Goal: Find specific page/section: Find specific page/section

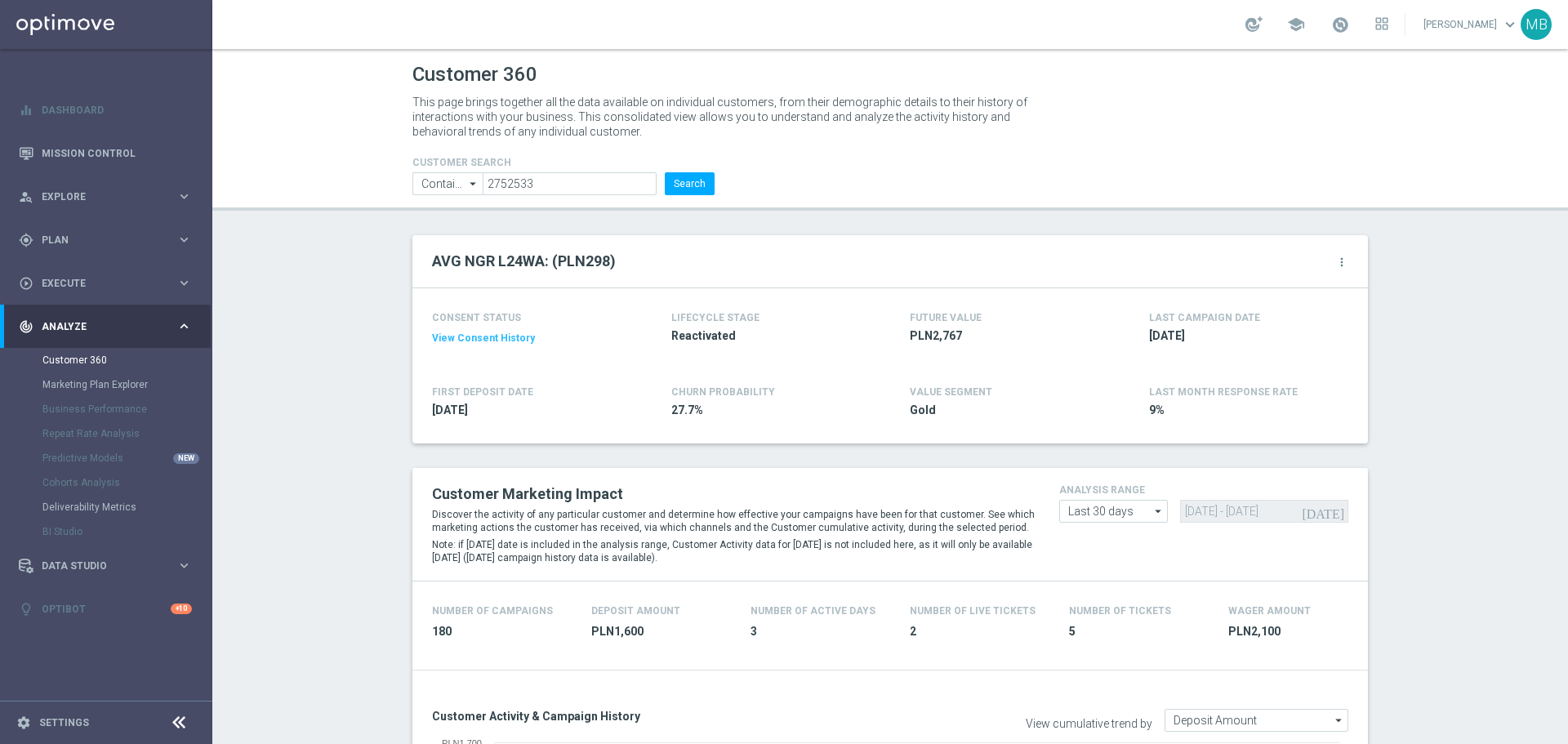
click at [669, 188] on button "Search" at bounding box center [689, 183] width 50 height 23
click at [666, 182] on button "Search" at bounding box center [689, 183] width 50 height 23
click at [686, 189] on button "Search" at bounding box center [689, 183] width 50 height 23
click at [680, 180] on button "Search" at bounding box center [689, 183] width 50 height 23
drag, startPoint x: 707, startPoint y: 191, endPoint x: 695, endPoint y: 189, distance: 12.2
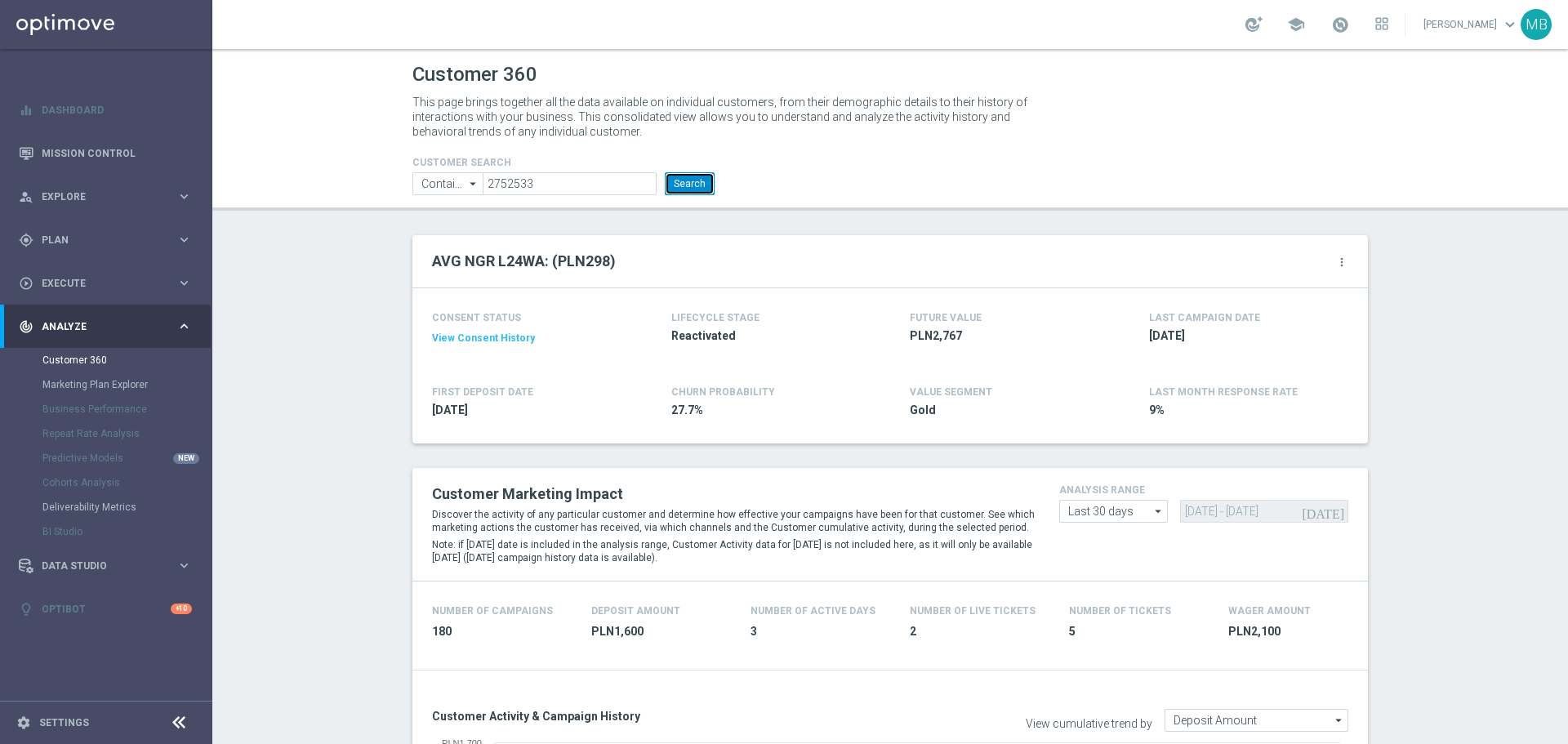
click at [704, 191] on button "Search" at bounding box center [689, 183] width 50 height 23
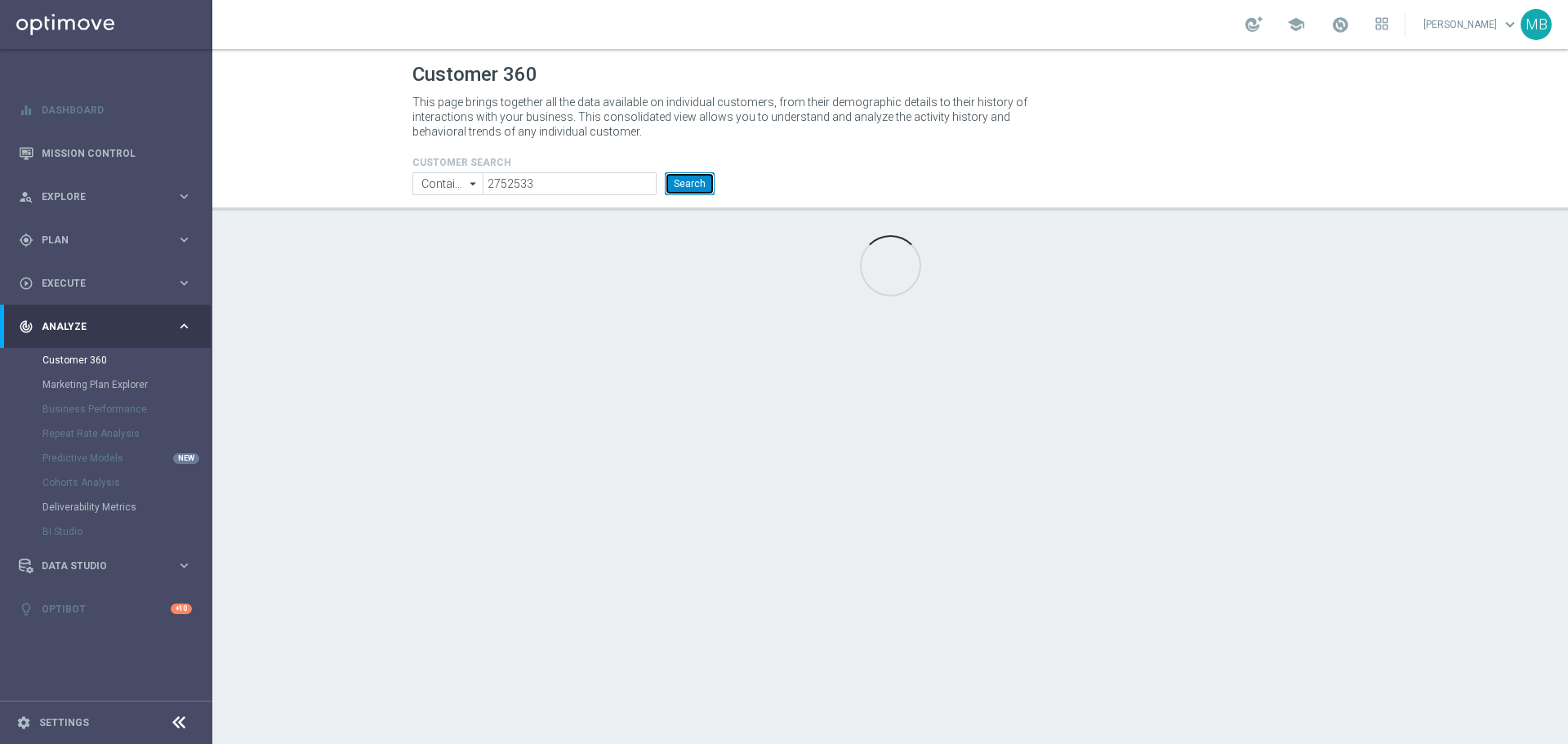
click at [695, 189] on button "Search" at bounding box center [689, 183] width 50 height 23
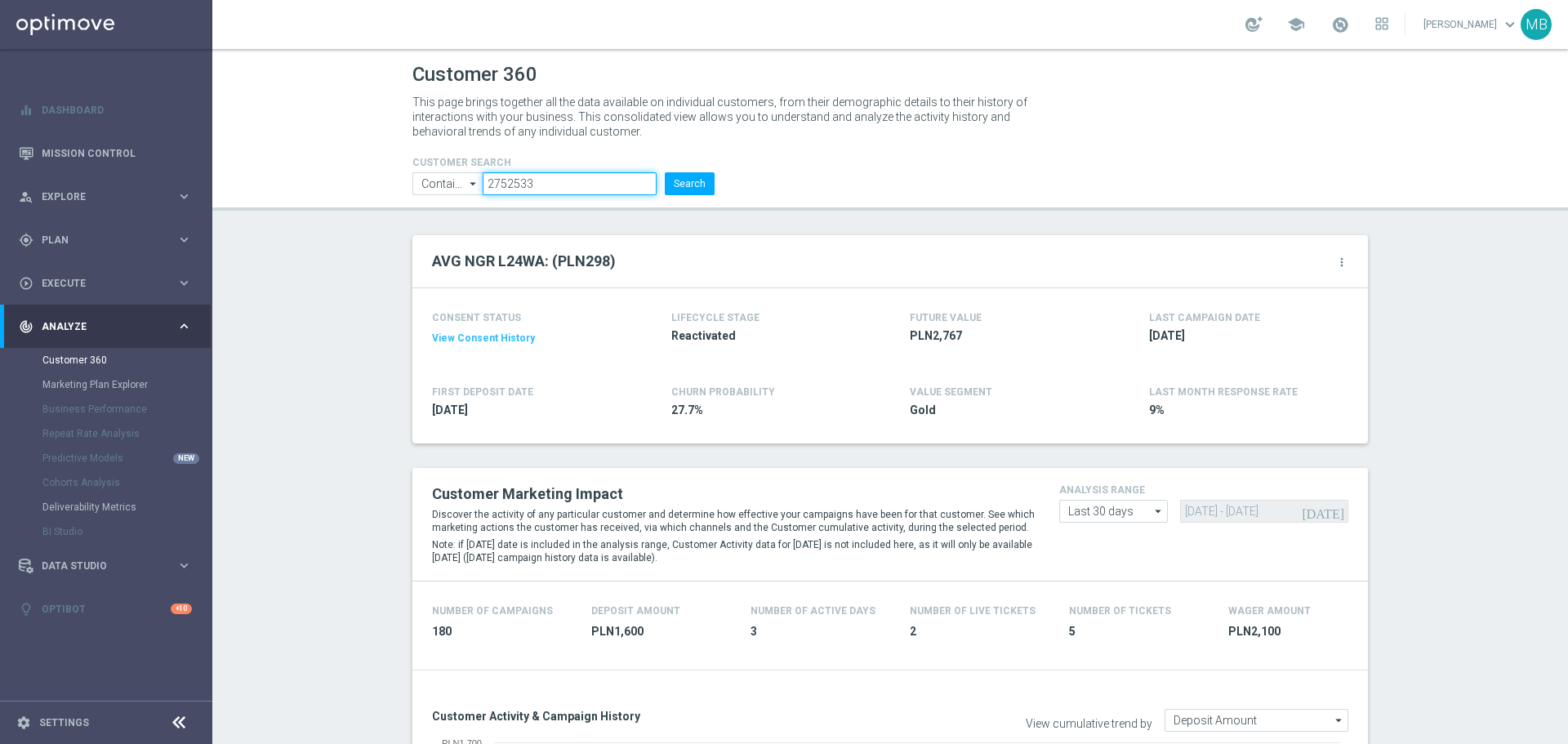
click at [602, 191] on input "2752533" at bounding box center [569, 183] width 174 height 23
paste input "3362507"
drag, startPoint x: 602, startPoint y: 191, endPoint x: 678, endPoint y: 193, distance: 76.0
click at [604, 191] on input "3362507" at bounding box center [569, 183] width 174 height 23
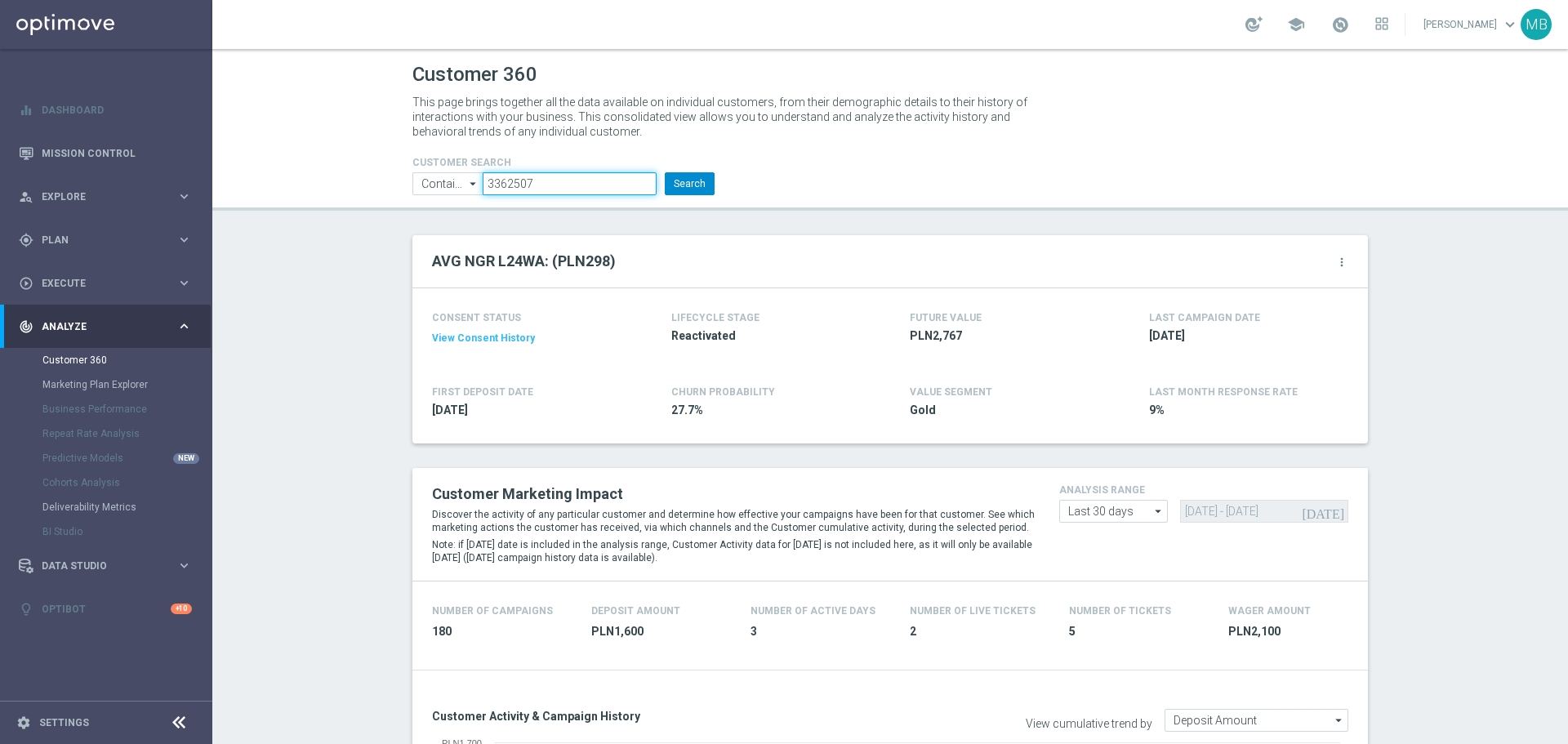
type input "3362507"
click at [708, 191] on button "Search" at bounding box center [689, 183] width 50 height 23
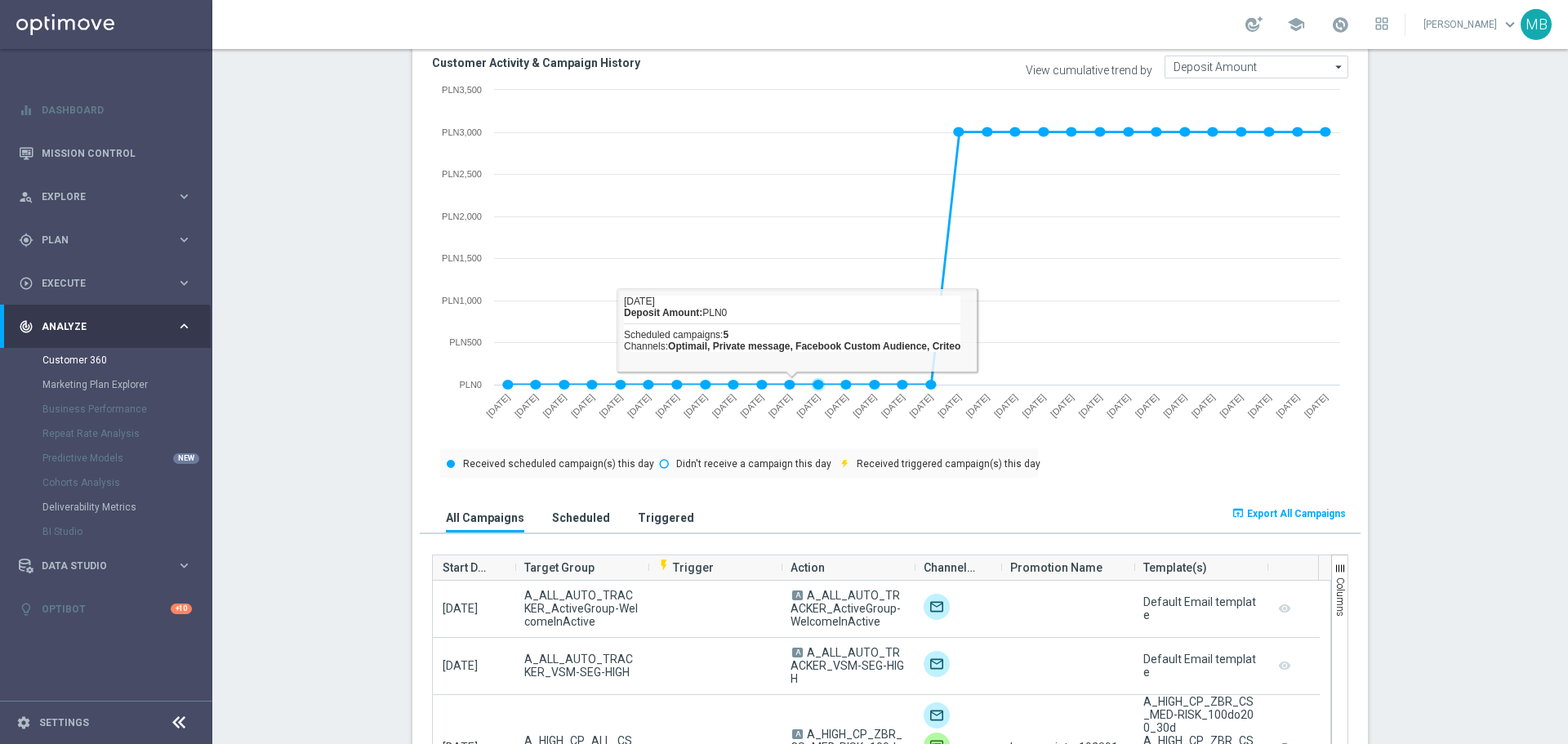
scroll to position [898, 0]
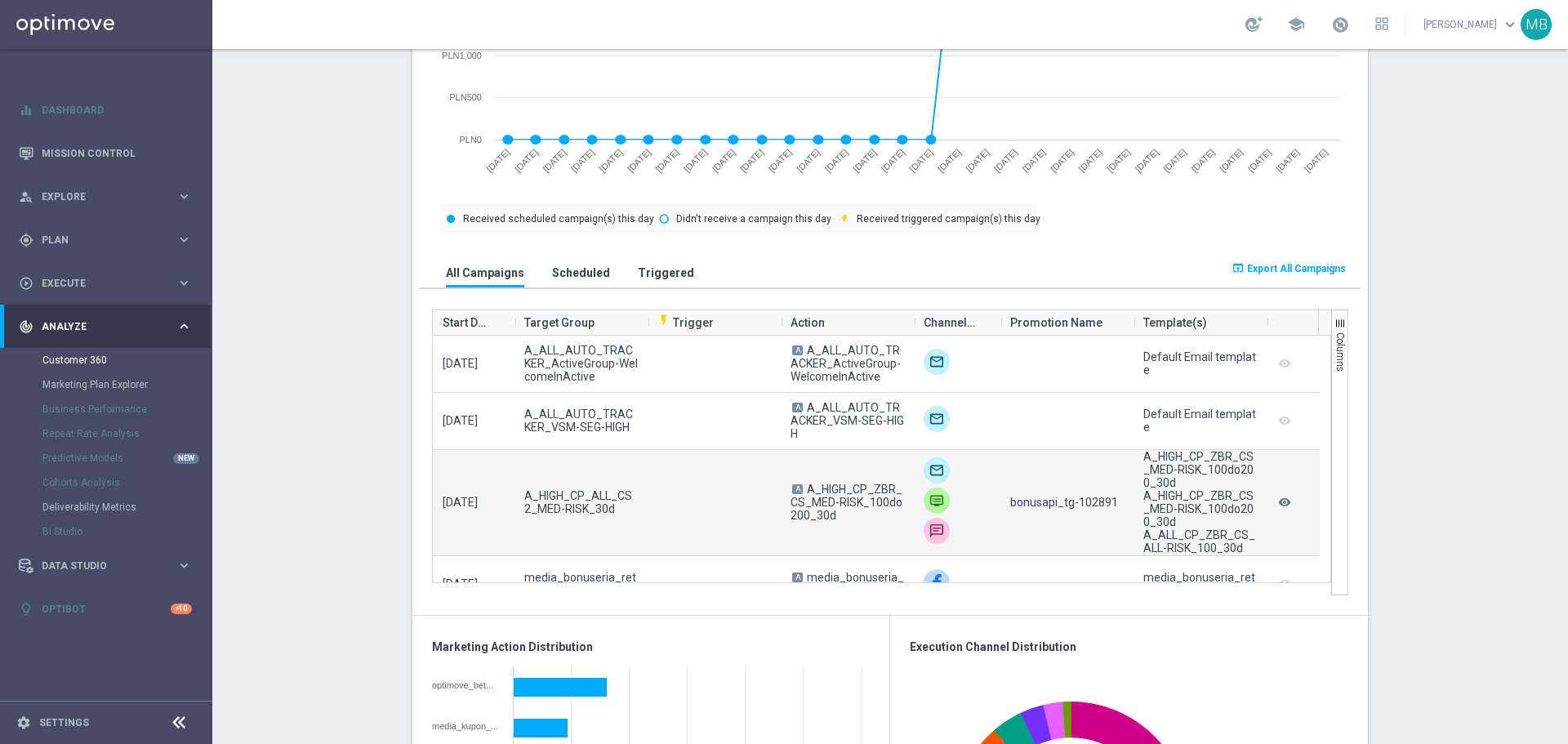
click at [1092, 501] on span "bonusapi_tg-102891" at bounding box center [1064, 501] width 107 height 13
copy span "102891"
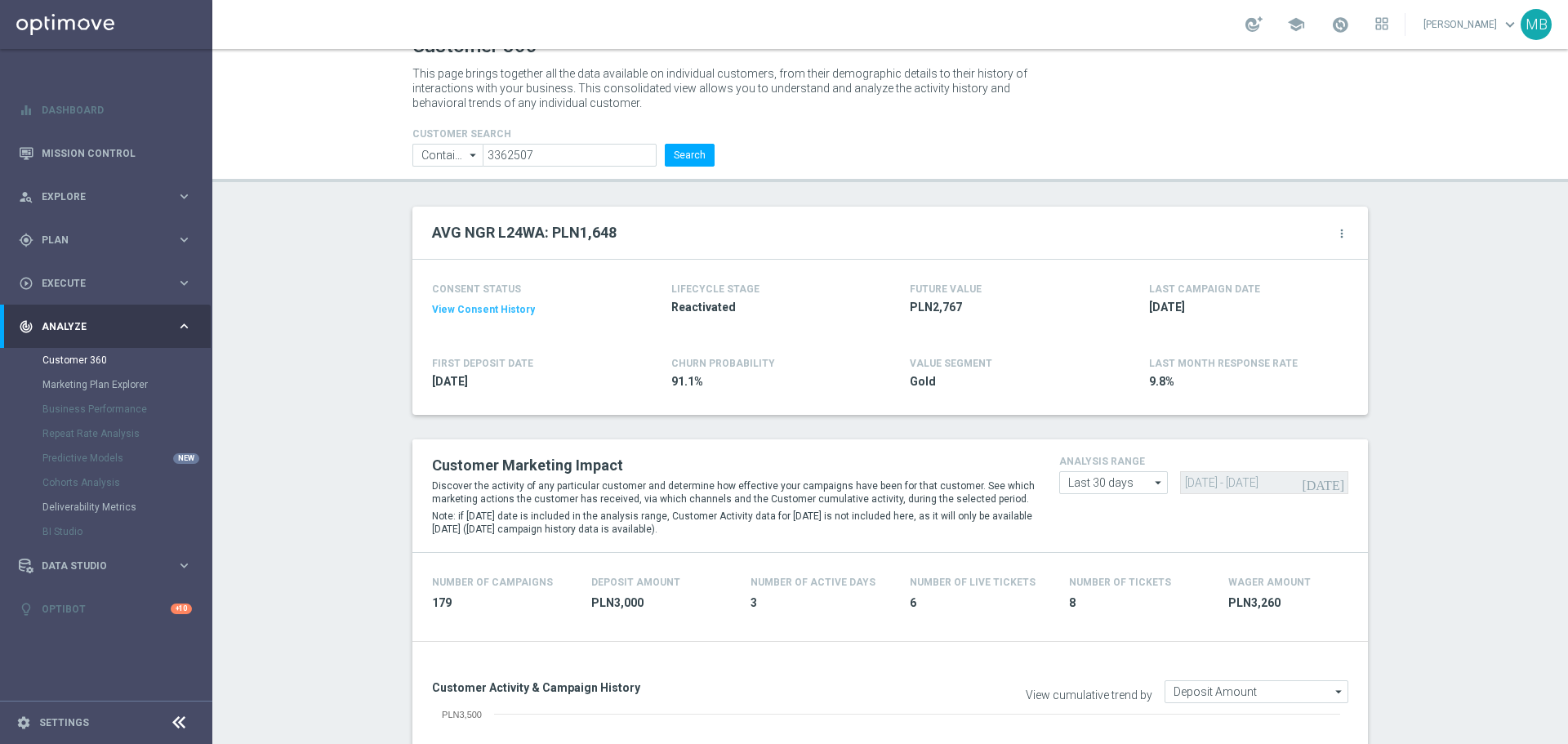
scroll to position [0, 0]
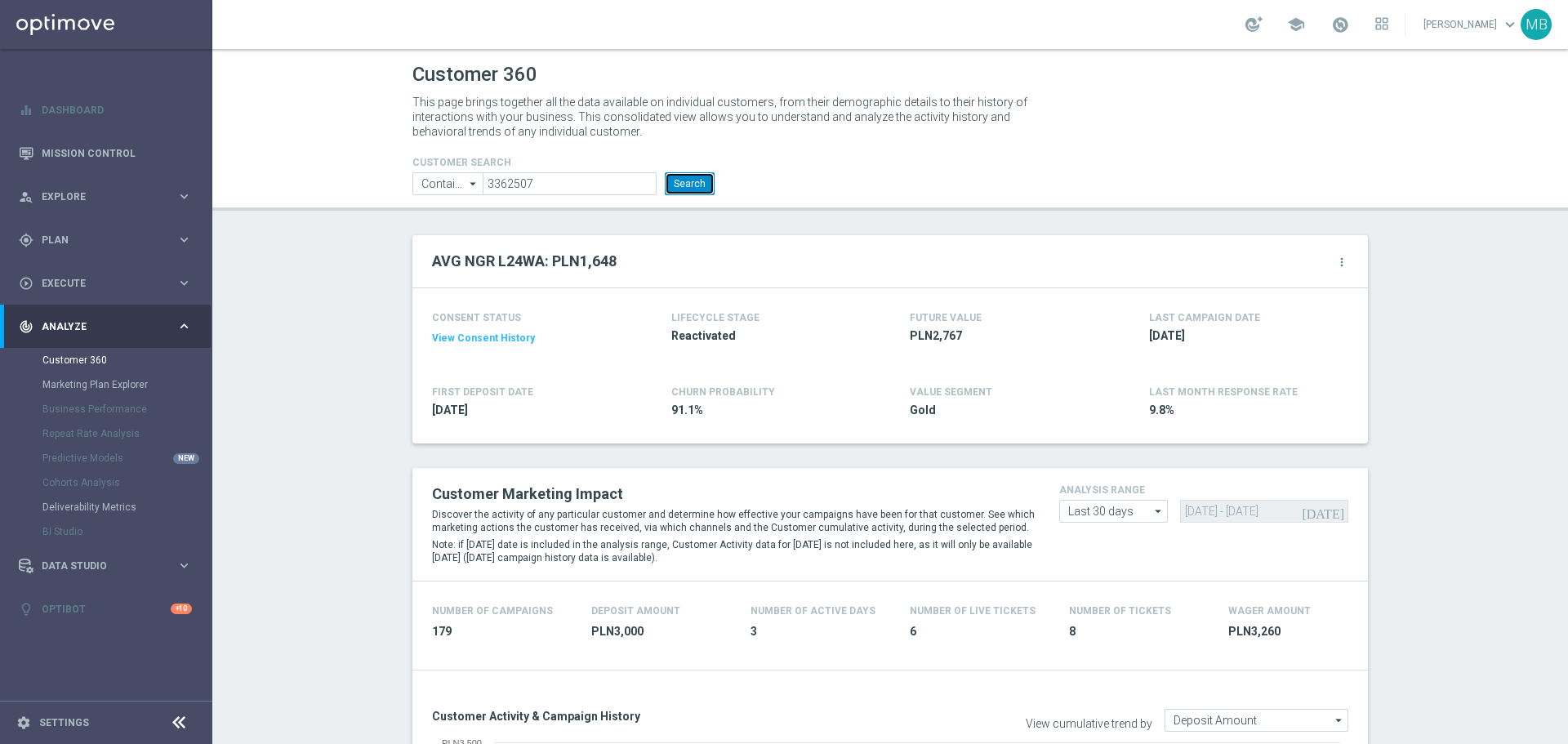
click at [701, 184] on button "Search" at bounding box center [689, 183] width 50 height 23
drag, startPoint x: 688, startPoint y: 183, endPoint x: 469, endPoint y: 16, distance: 275.4
click at [687, 183] on button "Search" at bounding box center [689, 183] width 50 height 23
